Goal: Information Seeking & Learning: Learn about a topic

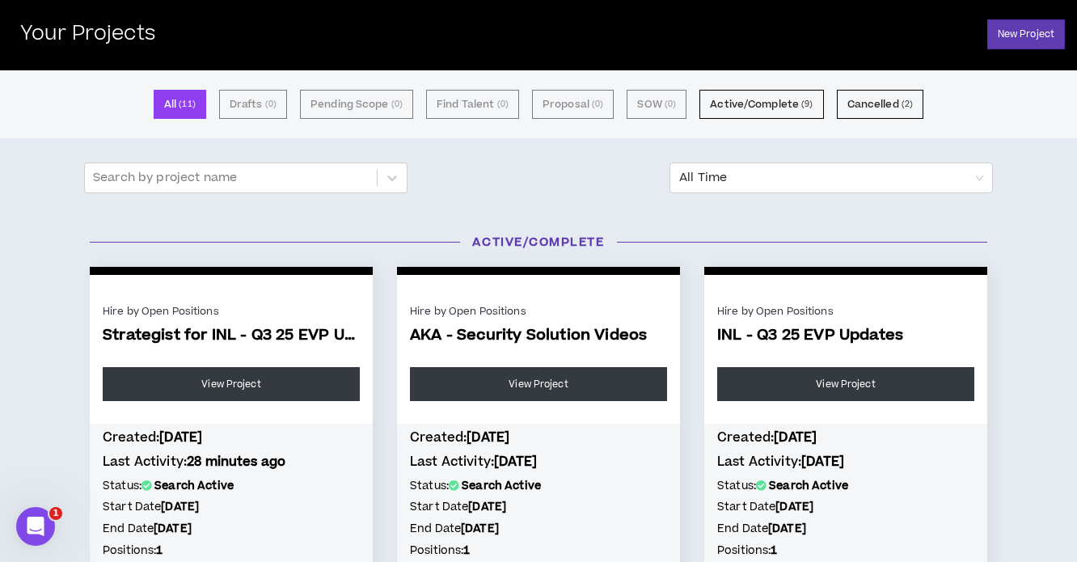
scroll to position [142, 0]
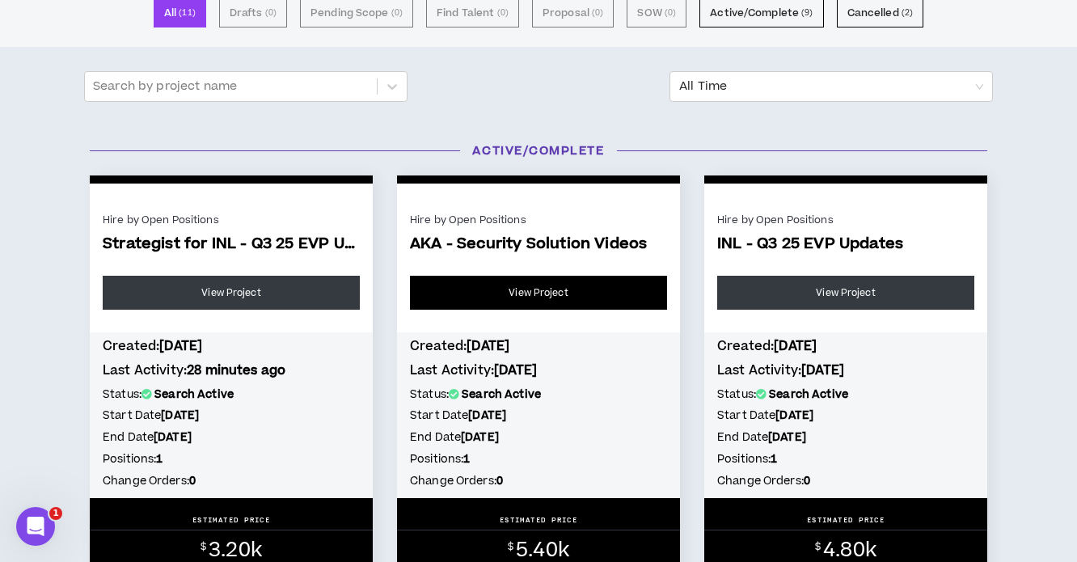
click at [521, 295] on link "View Project" at bounding box center [538, 293] width 257 height 34
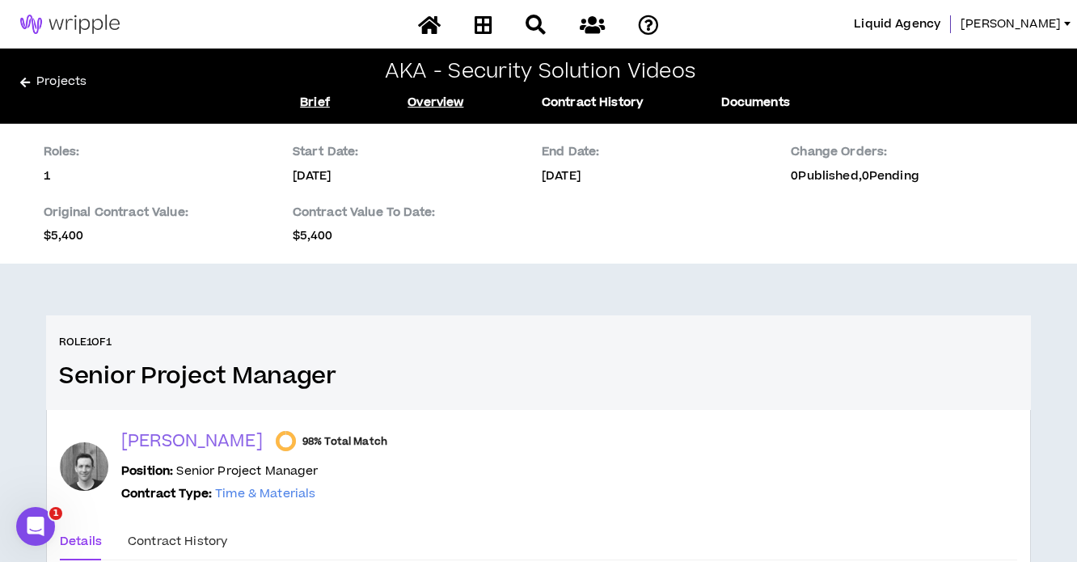
click at [323, 103] on link "Brief" at bounding box center [315, 103] width 30 height 18
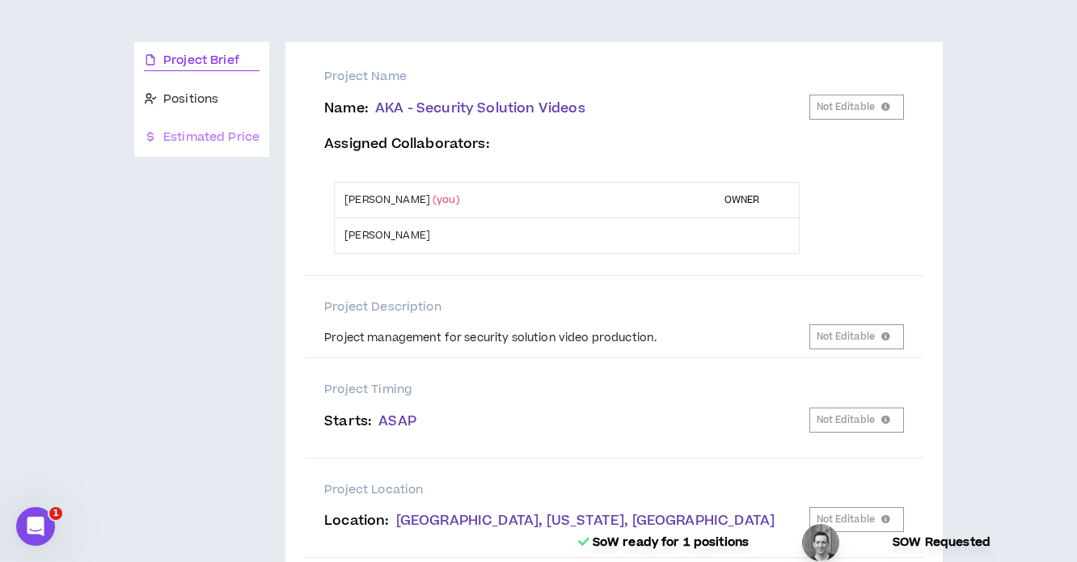
scroll to position [86, 0]
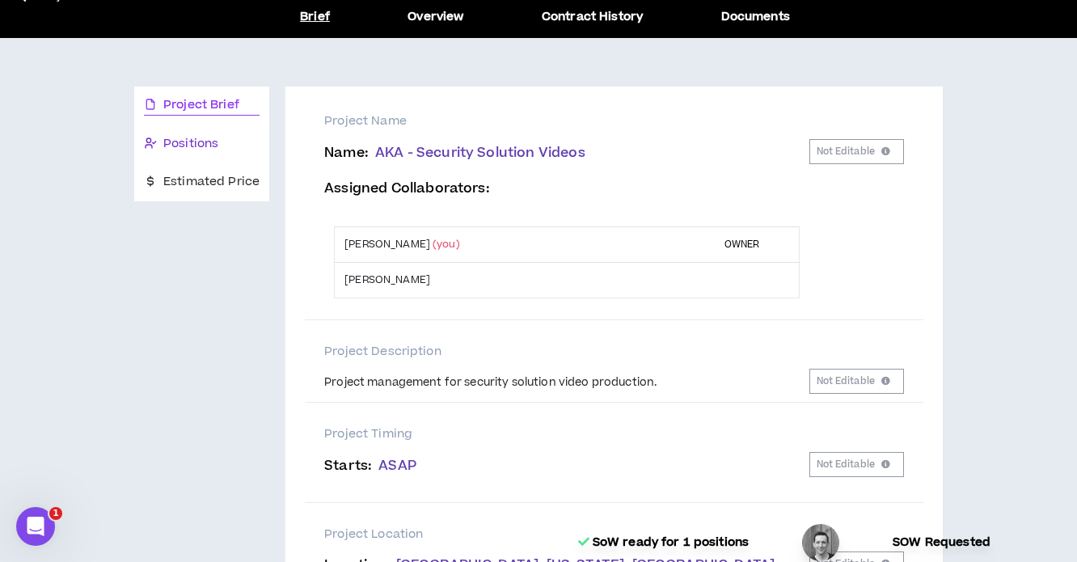
click at [200, 139] on span "Positions" at bounding box center [190, 144] width 55 height 18
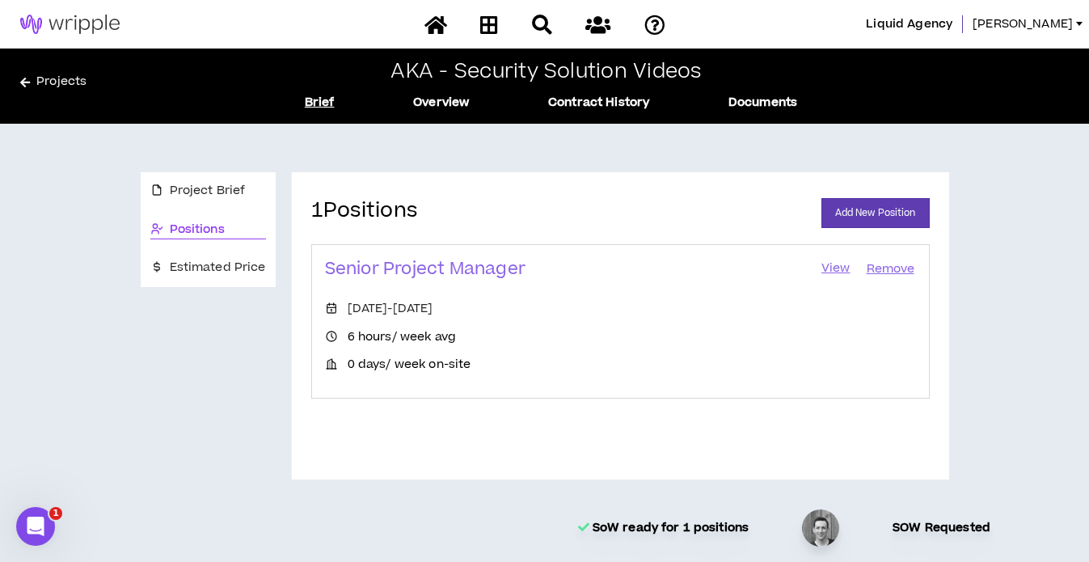
click at [838, 266] on link "View" at bounding box center [836, 269] width 32 height 23
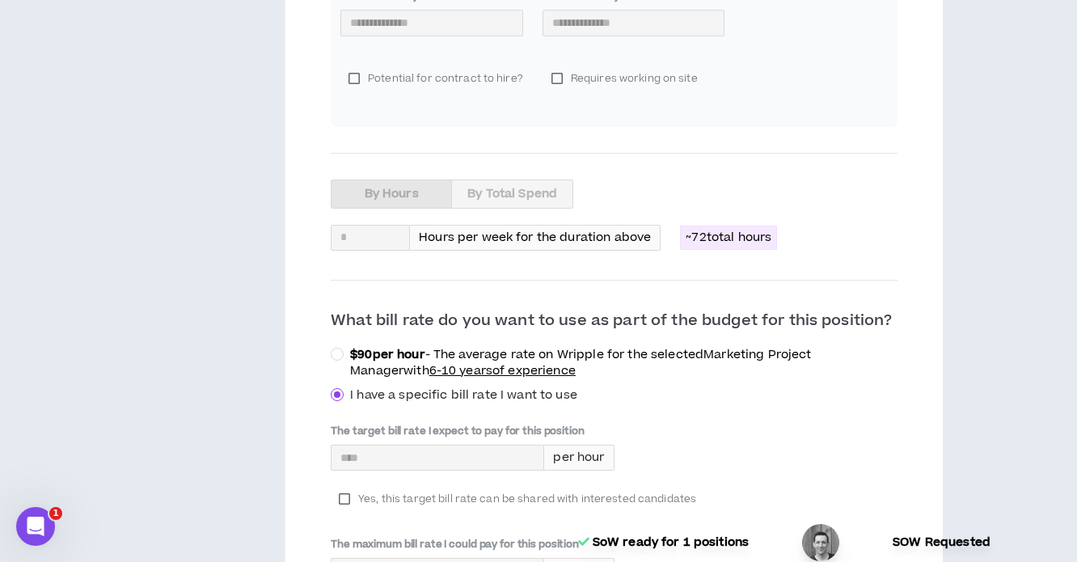
scroll to position [615, 0]
